Goal: Task Accomplishment & Management: Manage account settings

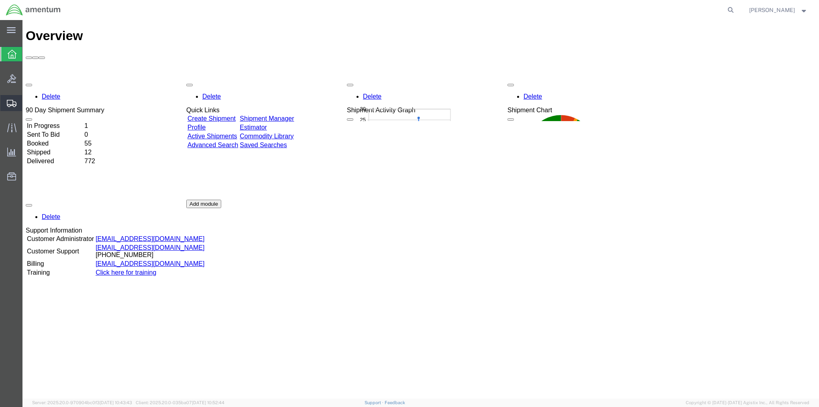
click at [0, 0] on span "Create Shipment" at bounding box center [0, 0] width 0 height 0
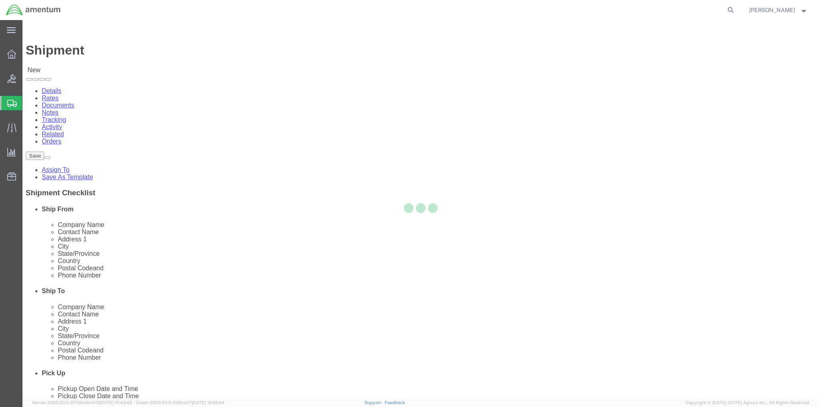
select select
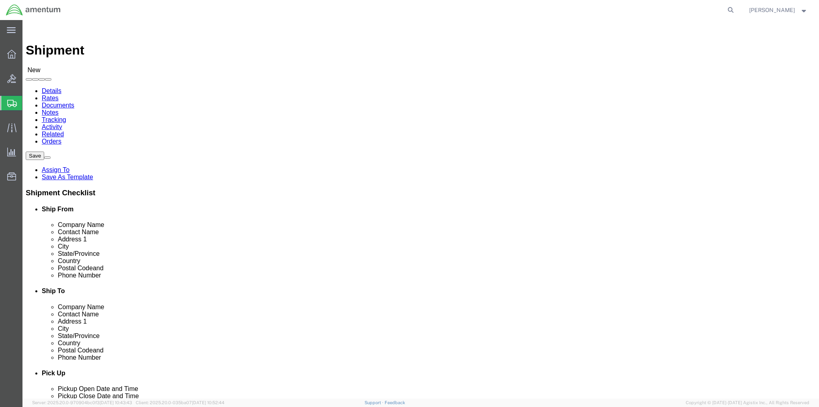
select select "MYPROFILE"
select select "MD"
click link "ADDITIONAL INFORMATION"
click input "text"
type input "Regional Logistics Readiness Center"
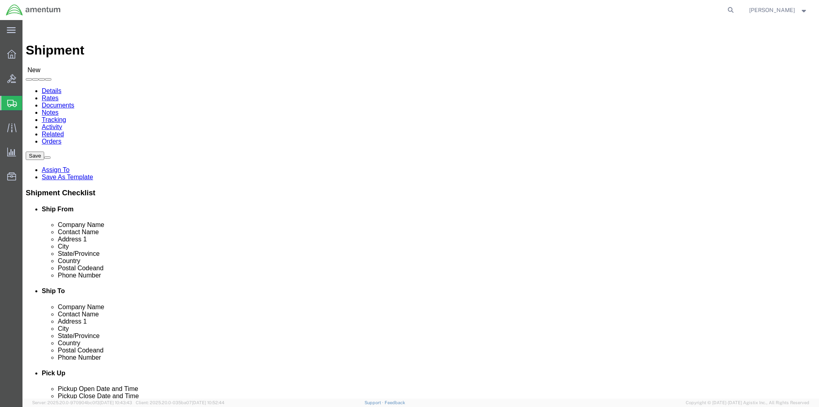
type input "[PERSON_NAME]"
type input "Building [STREET_ADDRESS][PERSON_NAME]"
type input "Door 119"
type input "[PERSON_NAME]"
type input "w"
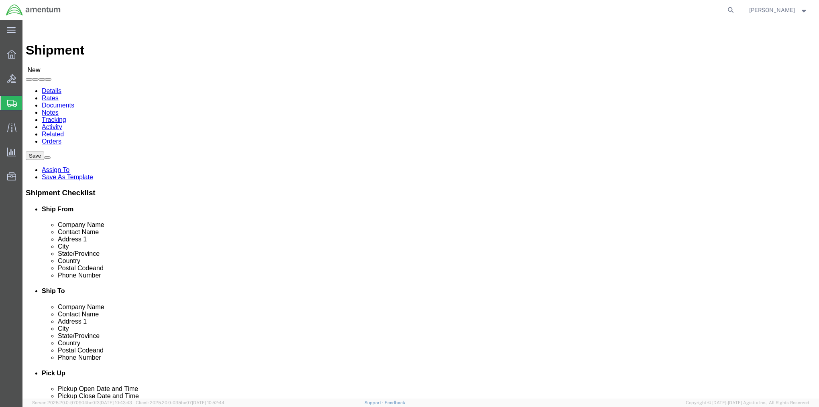
type input "w"
type input "was"
type input "98433"
type input "5868795771"
type input "[PERSON_NAME][EMAIL_ADDRESS][PERSON_NAME][DOMAIN_NAME]"
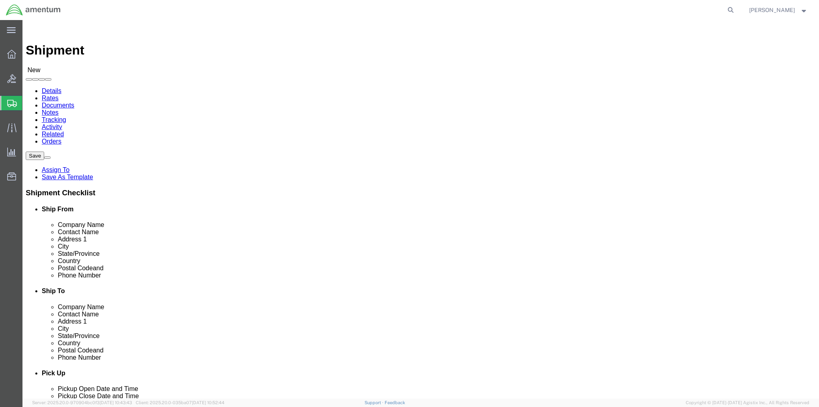
checkbox input "true"
click link "ADDITIONAL INFORMATION"
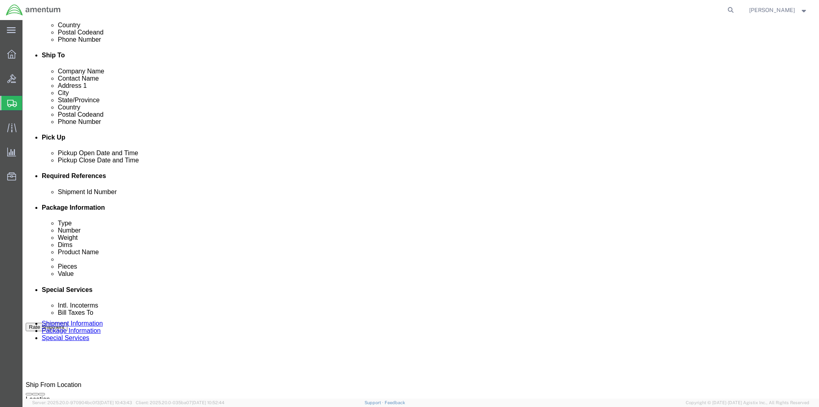
scroll to position [241, 0]
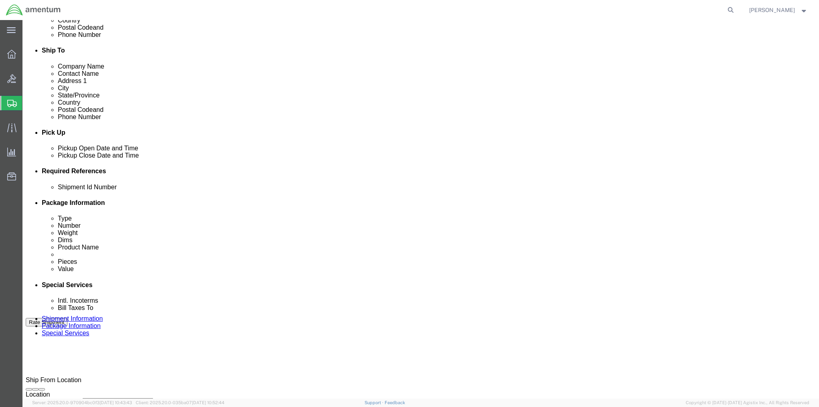
click div "[DATE] 8:00 AM"
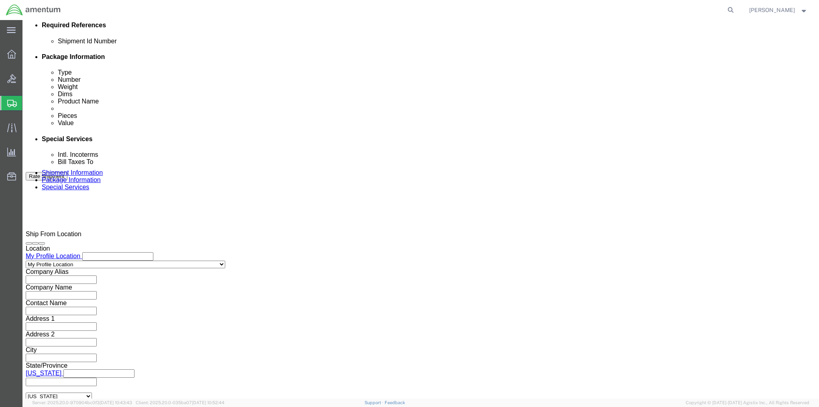
type input "1:00 pm"
type input "1:00 PM"
click button "Apply"
click div "[DATE] 7:00 AM"
type input "7:30 AM"
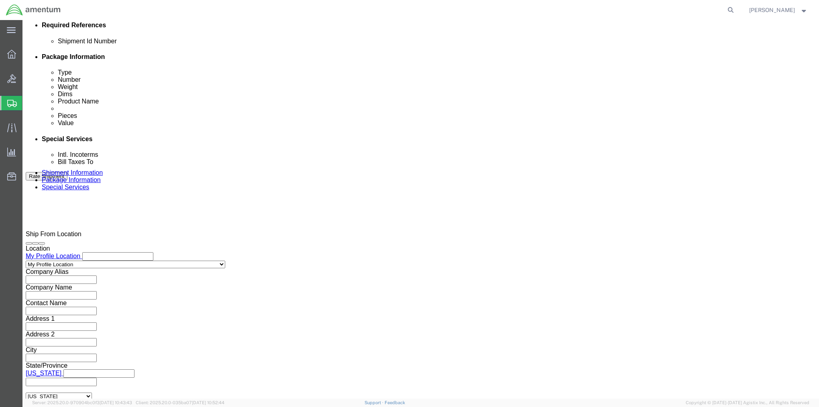
click button "Apply"
click input "text"
type input "2575.01.02.C.2002.4IGN"
click button "Continue"
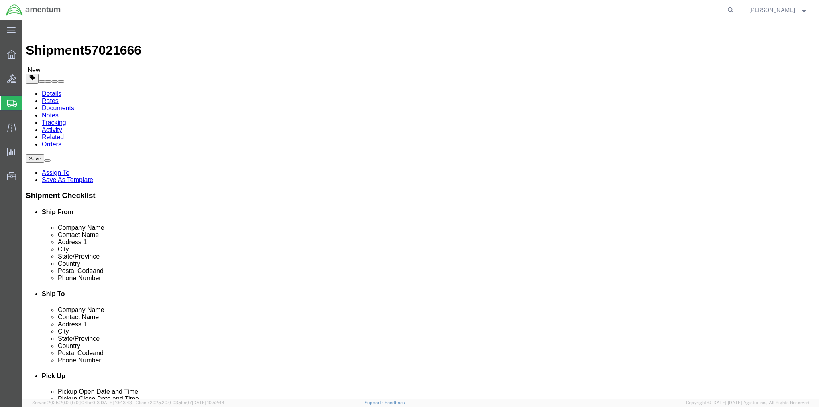
click select "Select BCK Boxes Bale(s) Basket(s) Bolt(s) Bottle(s) Buckets Bulk Bundle(s) Can…"
select select "CRAT"
click select "Select BCK Boxes Bale(s) Basket(s) Bolt(s) Bottle(s) Buckets Bulk Bundle(s) Can…"
click input "text"
type input "96"
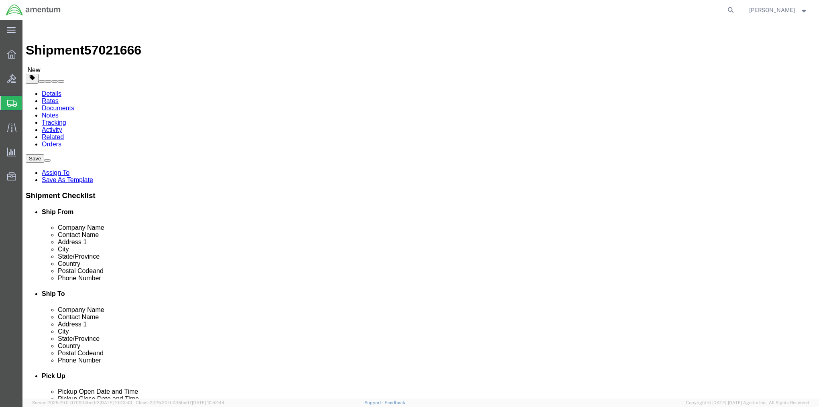
type input "48"
type input "60"
type input "920"
click link "Add Content"
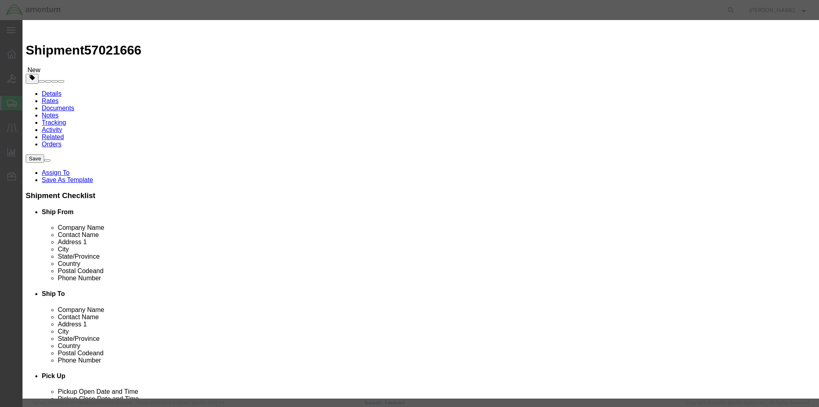
click input "text"
type input "Fabricated Metal"
type input "15"
type input "25000"
click select "Select 50 55 60 65 70 85 92.5 100 125 175 250 300 400"
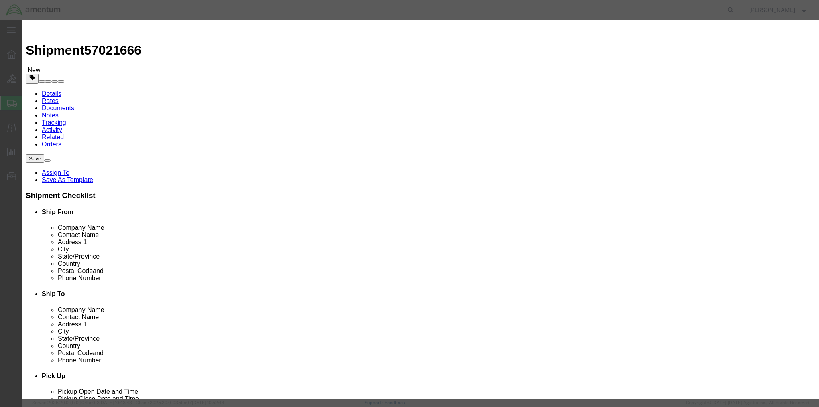
select select "85"
click select "Select 50 55 60 65 70 85 92.5 100 125 175 250 300 400"
click button "Save & Close"
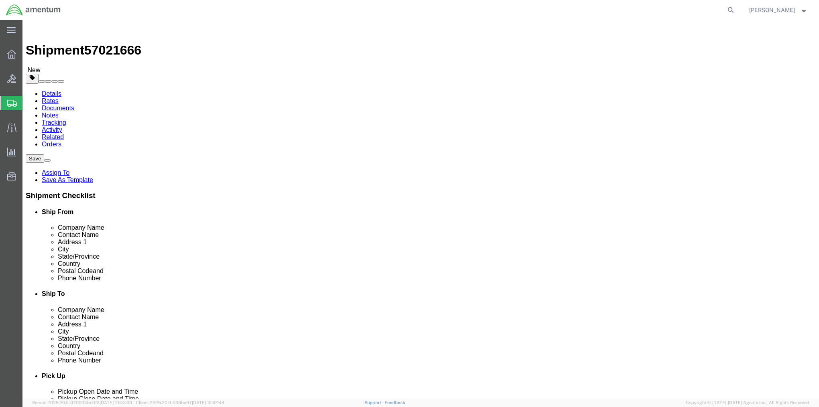
click button "Rate Shipment"
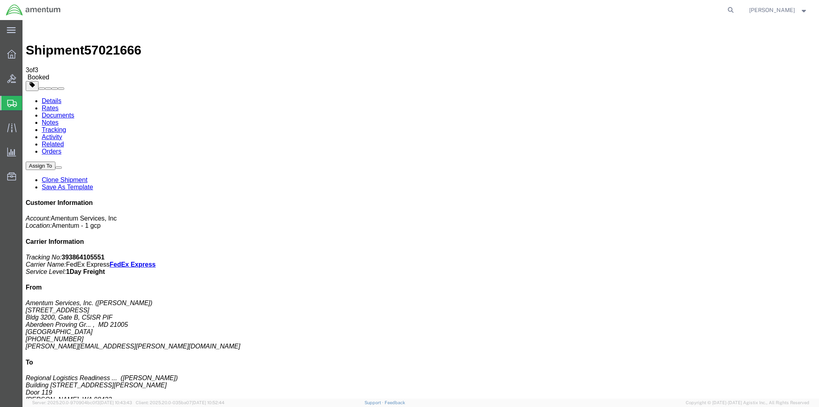
click at [0, 0] on span "Shipment Manager" at bounding box center [0, 0] width 0 height 0
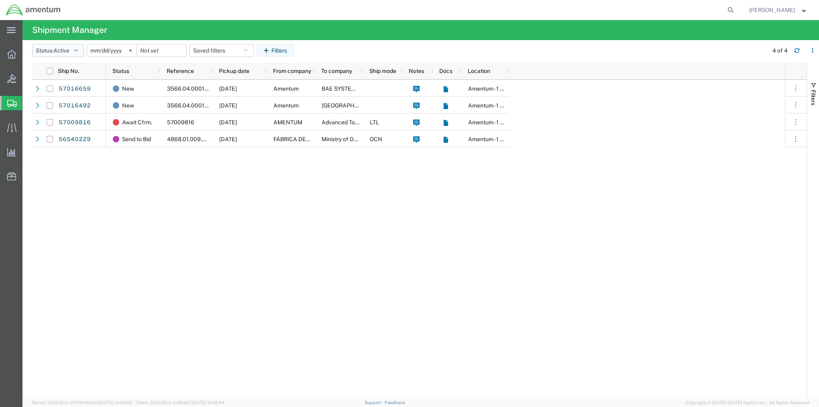
click at [81, 51] on button "Status: Active" at bounding box center [58, 50] width 52 height 13
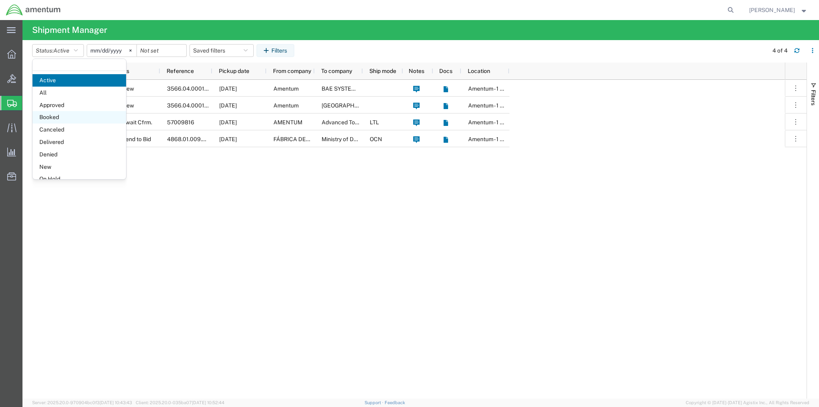
click at [63, 117] on span "Booked" at bounding box center [80, 117] width 94 height 12
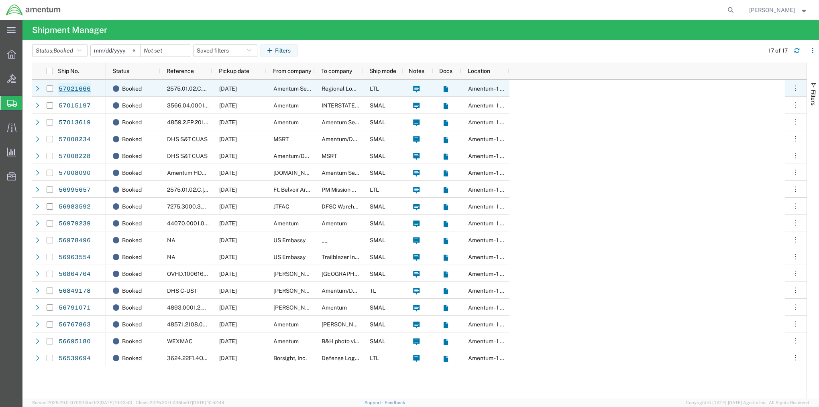
click at [73, 90] on link "57021666" at bounding box center [74, 89] width 33 height 13
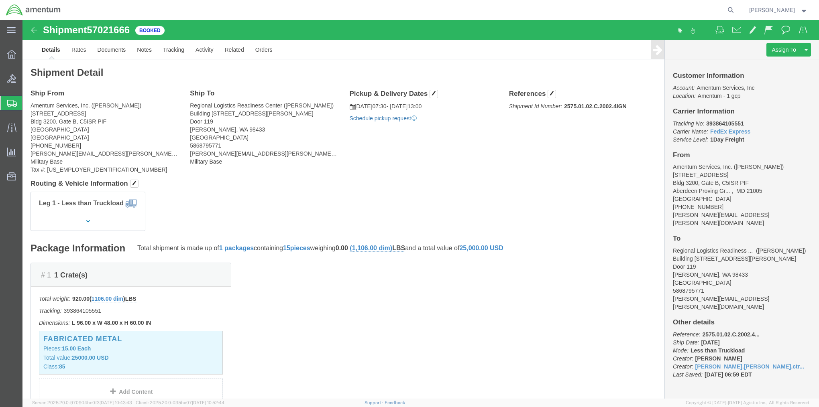
click link "Schedule pickup request"
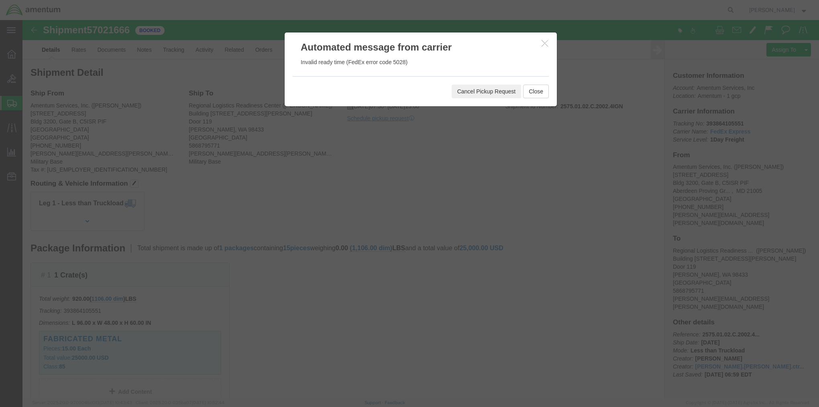
click button "Cancel Pickup Request"
click button "Close"
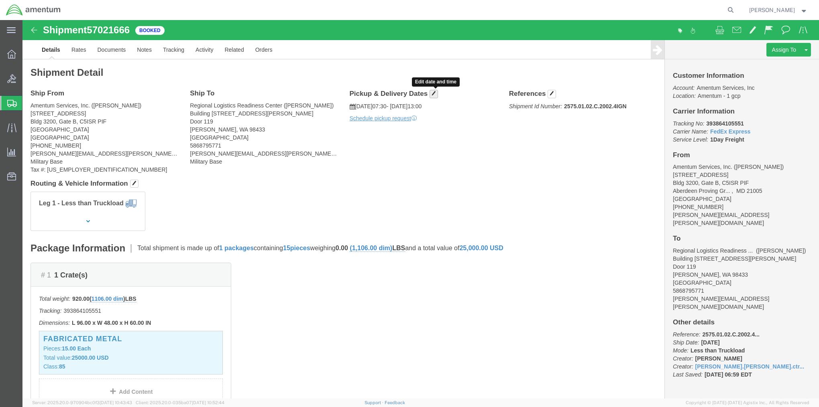
click span "button"
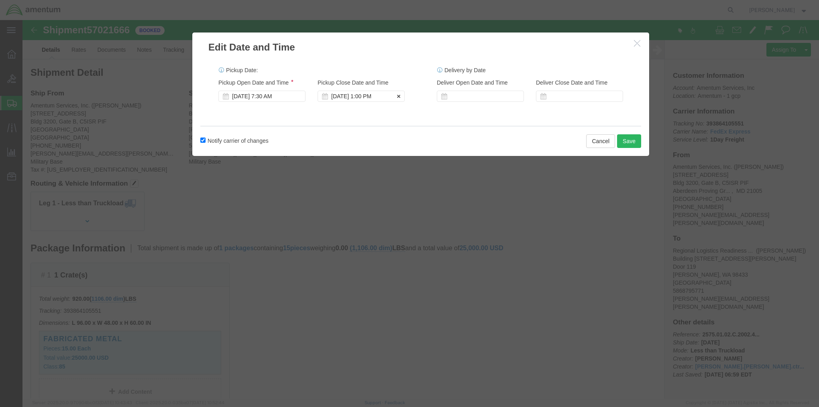
click div "[DATE] 1:00 PM"
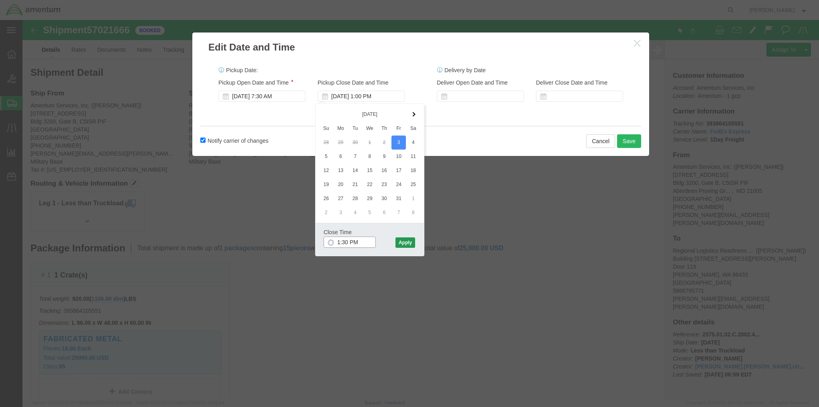
type input "1:30 PM"
click button "Apply"
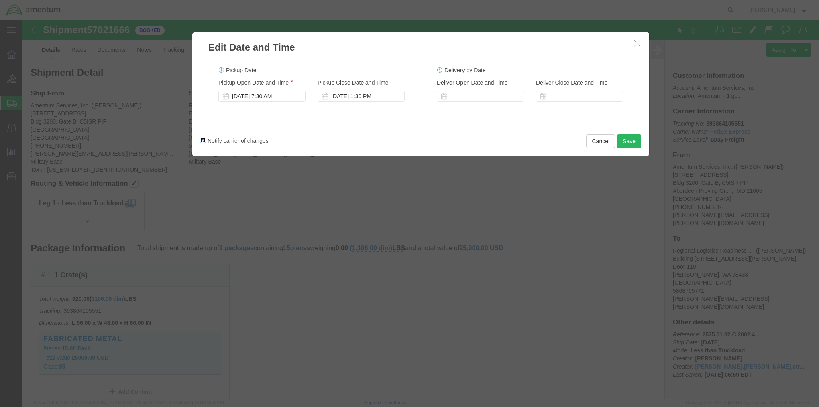
click input "Notify carrier of changes"
checkbox input "false"
click button "Save"
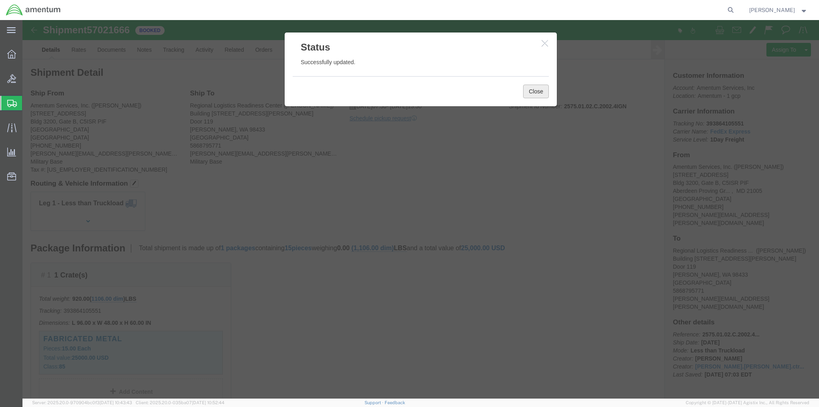
click button "Close"
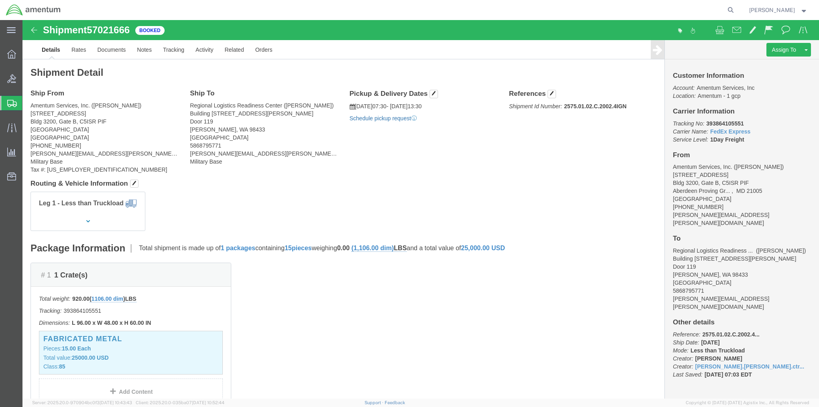
click link "Schedule pickup request"
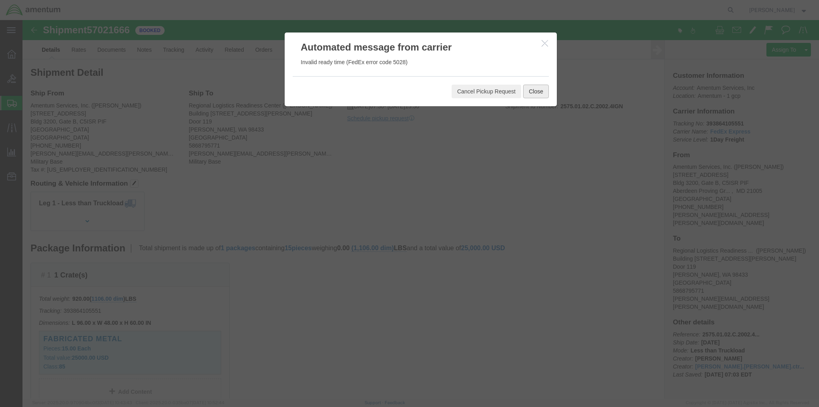
click button "Close"
